Goal: Task Accomplishment & Management: Use online tool/utility

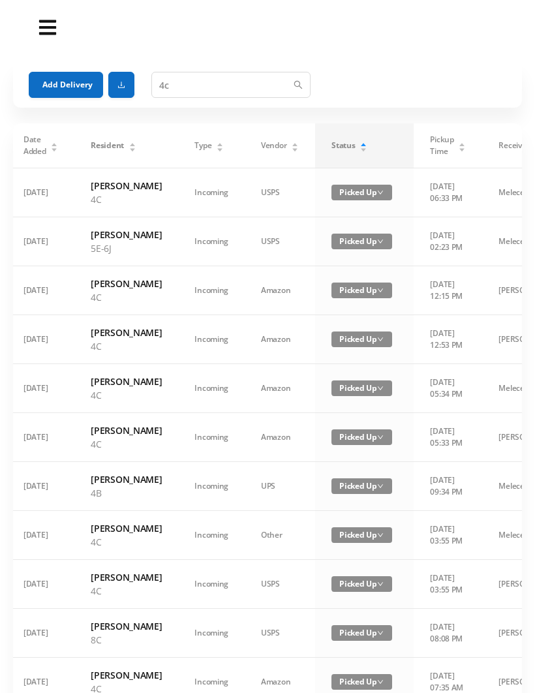
type input "4c"
click at [51, 76] on button "Add Delivery" at bounding box center [66, 85] width 74 height 26
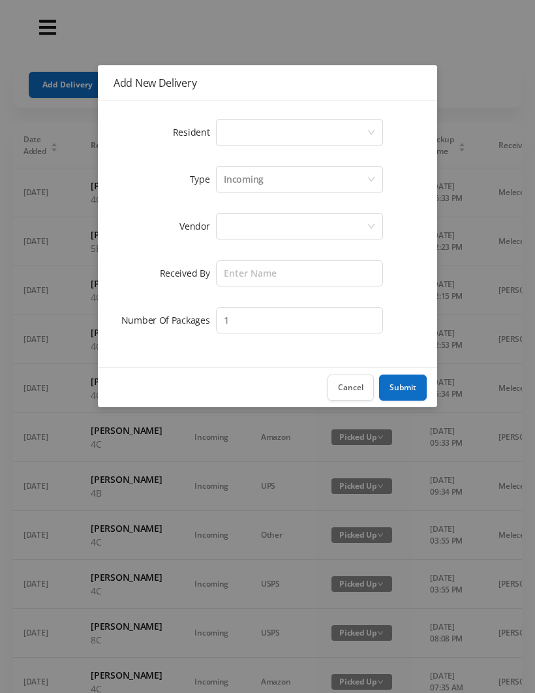
click at [345, 393] on button "Cancel" at bounding box center [350, 387] width 46 height 26
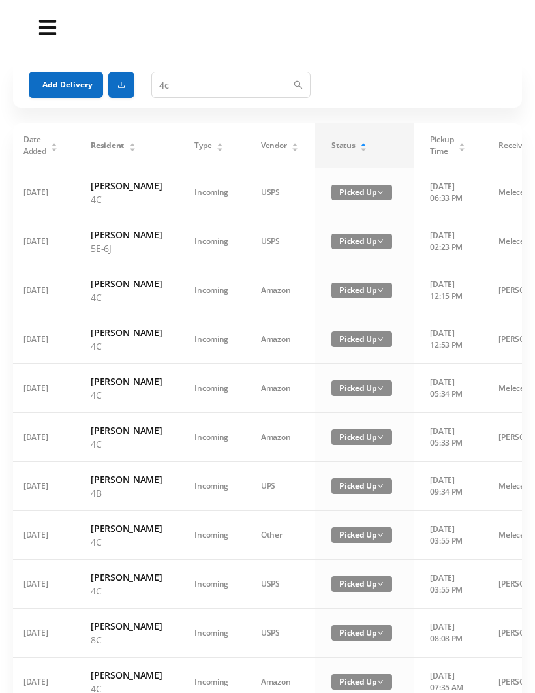
click at [360, 143] on icon "icon: caret-up" at bounding box center [363, 144] width 7 height 7
click at [347, 142] on div "Status" at bounding box center [349, 146] width 36 height 12
click at [346, 141] on div "Status" at bounding box center [349, 146] width 36 height 12
click at [47, 83] on button "Add Delivery" at bounding box center [66, 85] width 74 height 26
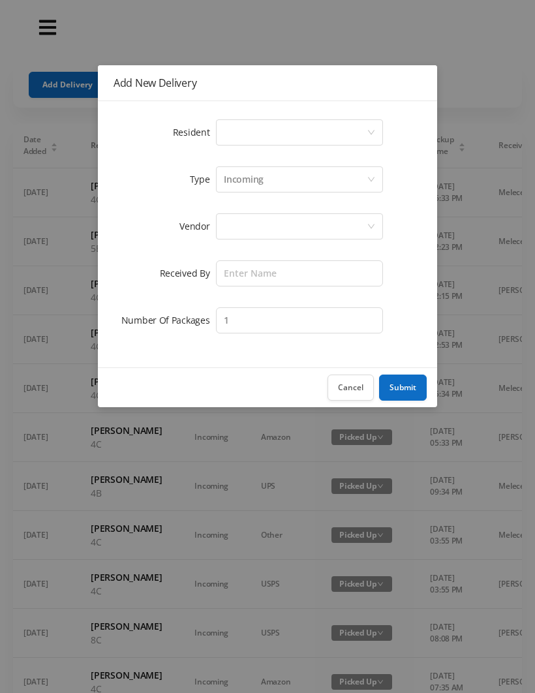
click at [295, 31] on div "Add New Delivery Resident Select a person Type Incoming Vendor Received By Numb…" at bounding box center [267, 346] width 535 height 693
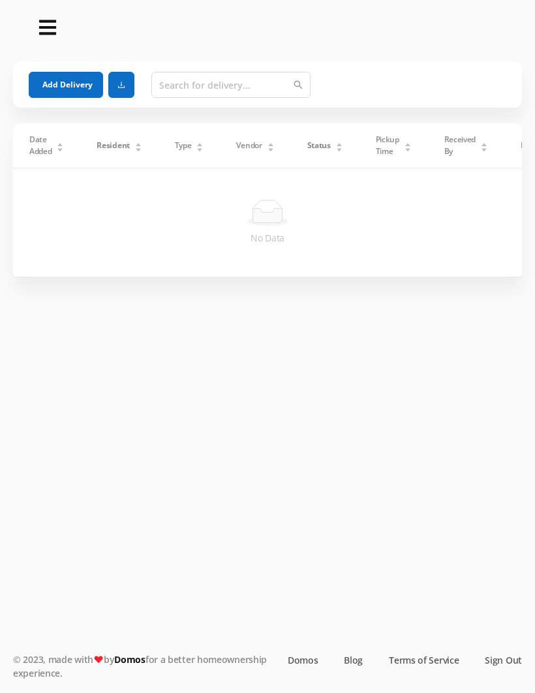
click at [67, 78] on button "Add Delivery" at bounding box center [66, 85] width 74 height 26
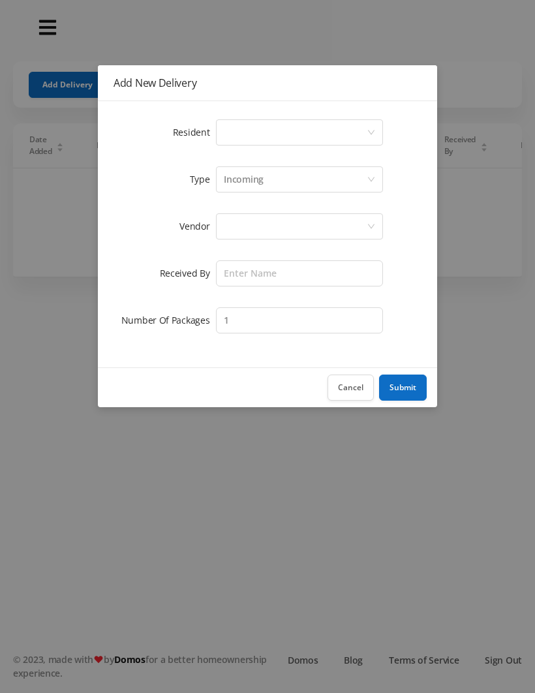
click at [342, 384] on button "Cancel" at bounding box center [350, 387] width 46 height 26
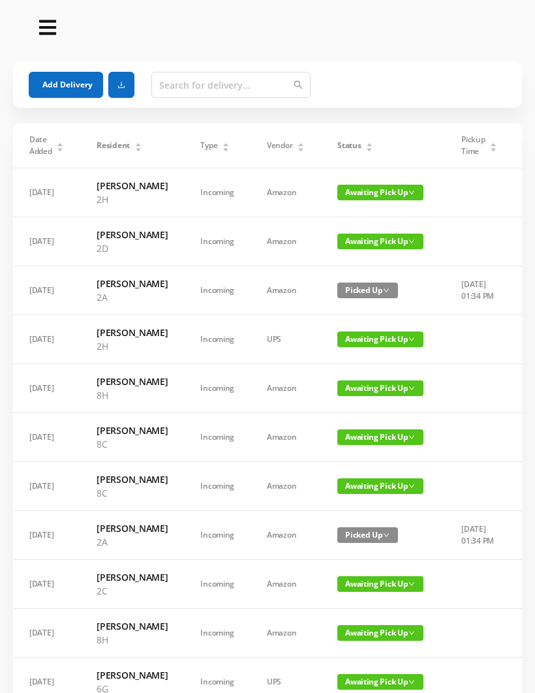
click at [355, 140] on div "Status" at bounding box center [355, 146] width 36 height 12
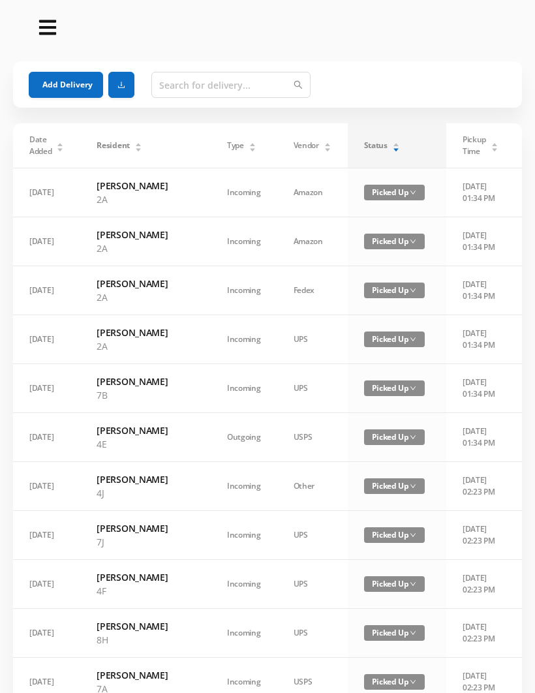
click at [392, 143] on icon "icon: caret-up" at bounding box center [395, 144] width 7 height 7
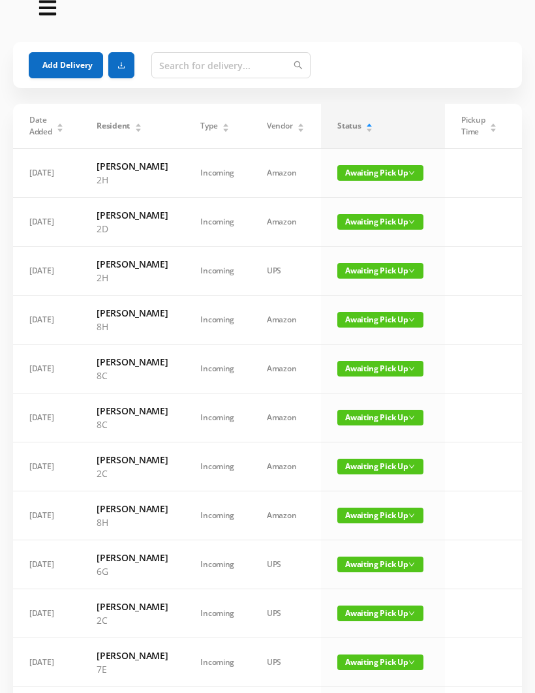
scroll to position [7, 0]
